Goal: Task Accomplishment & Management: Use online tool/utility

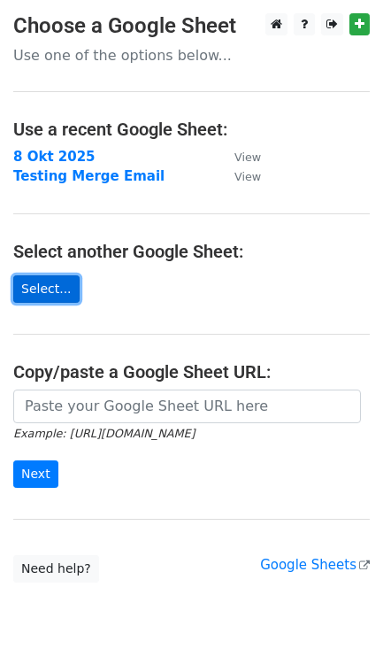
click at [49, 291] on link "Select..." at bounding box center [46, 288] width 66 height 27
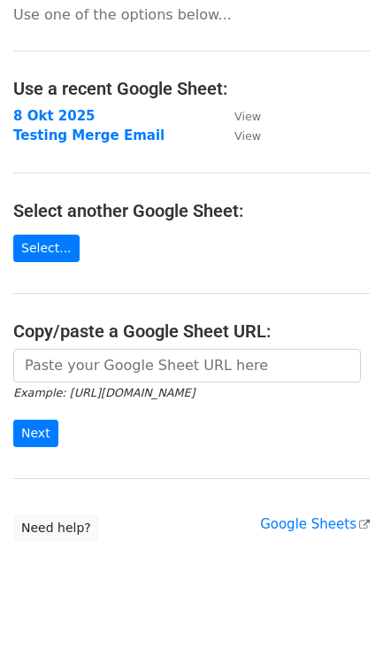
scroll to position [78, 0]
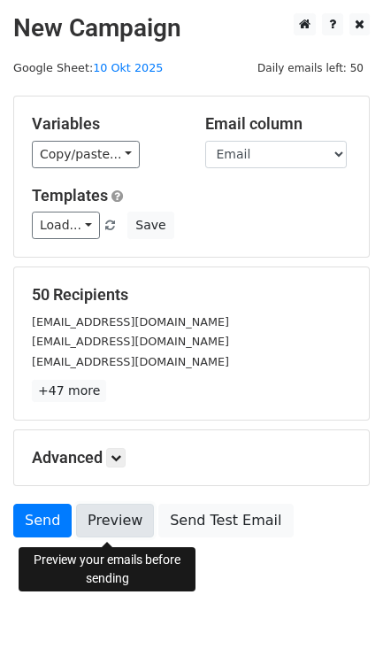
click at [94, 524] on link "Preview" at bounding box center [115, 521] width 78 height 34
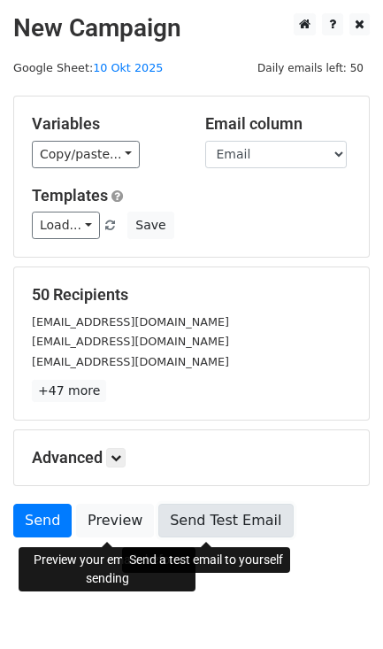
click at [177, 520] on link "Send Test Email" at bounding box center [225, 521] width 135 height 34
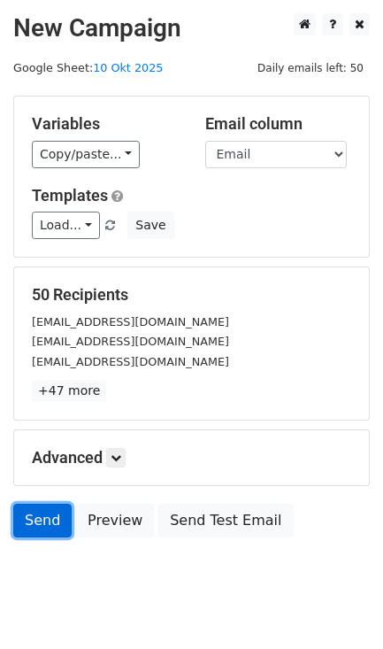
click at [35, 519] on link "Send" at bounding box center [42, 521] width 58 height 34
